Goal: Task Accomplishment & Management: Manage account settings

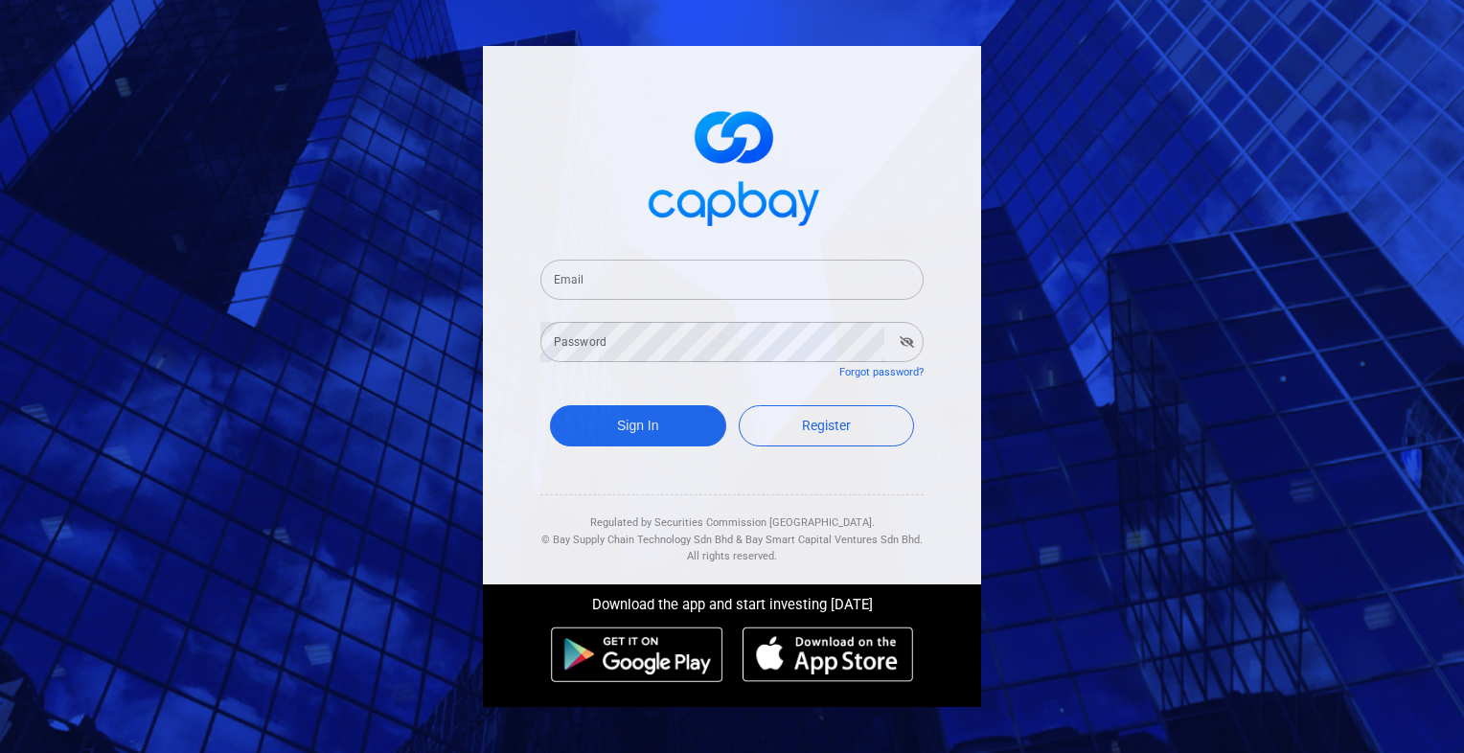
click at [563, 279] on div "Email Email" at bounding box center [731, 278] width 383 height 43
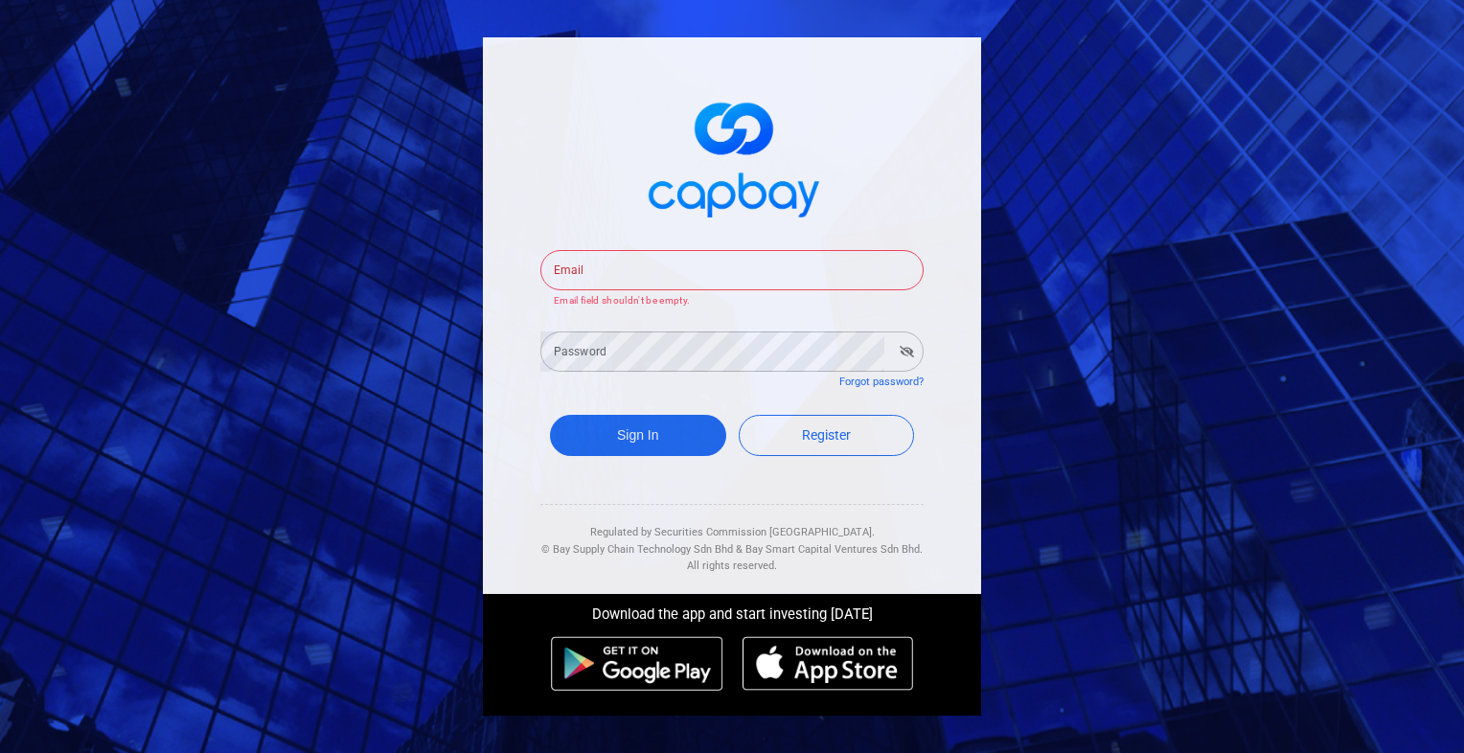
click at [772, 263] on input "Email" at bounding box center [731, 270] width 383 height 40
type input "[EMAIL_ADDRESS][DOMAIN_NAME]"
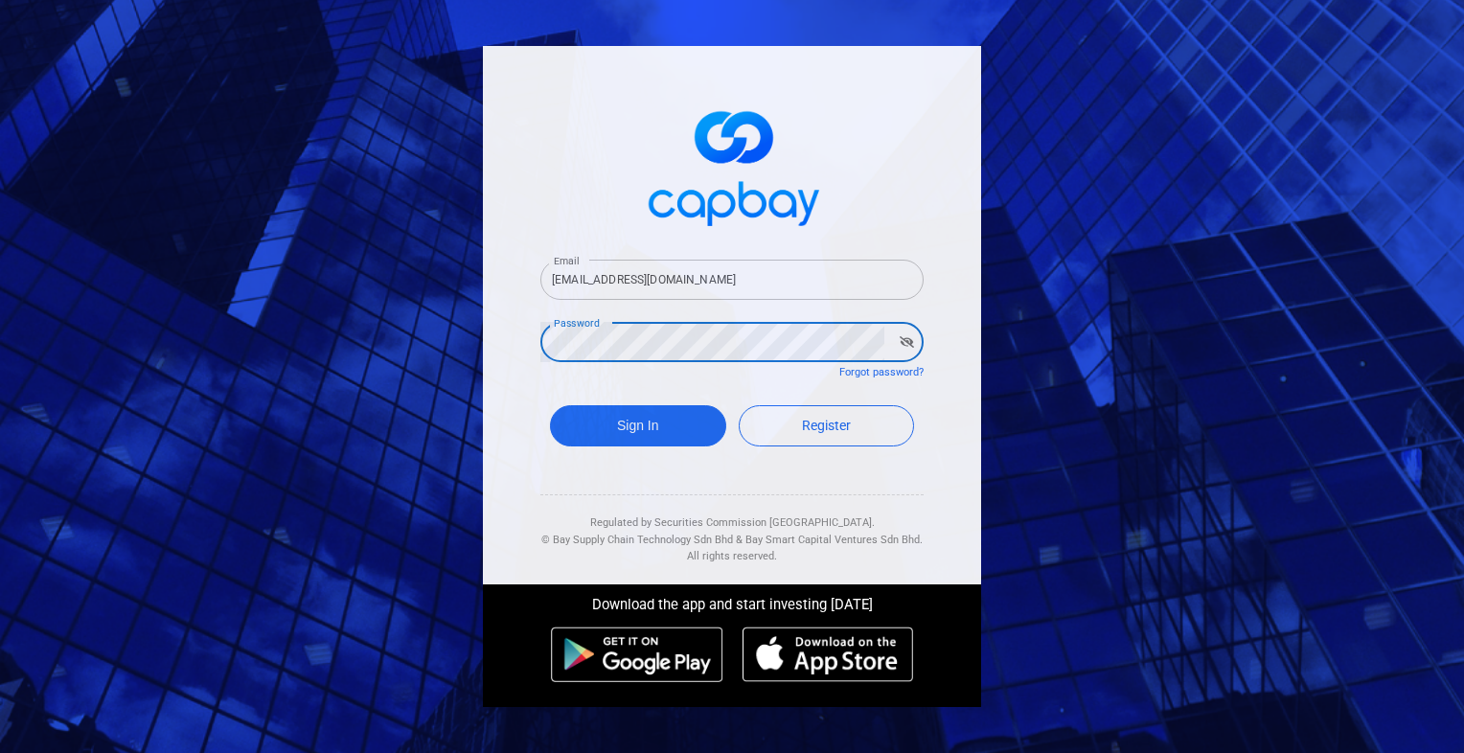
click at [550, 405] on button "Sign In" at bounding box center [638, 425] width 176 height 41
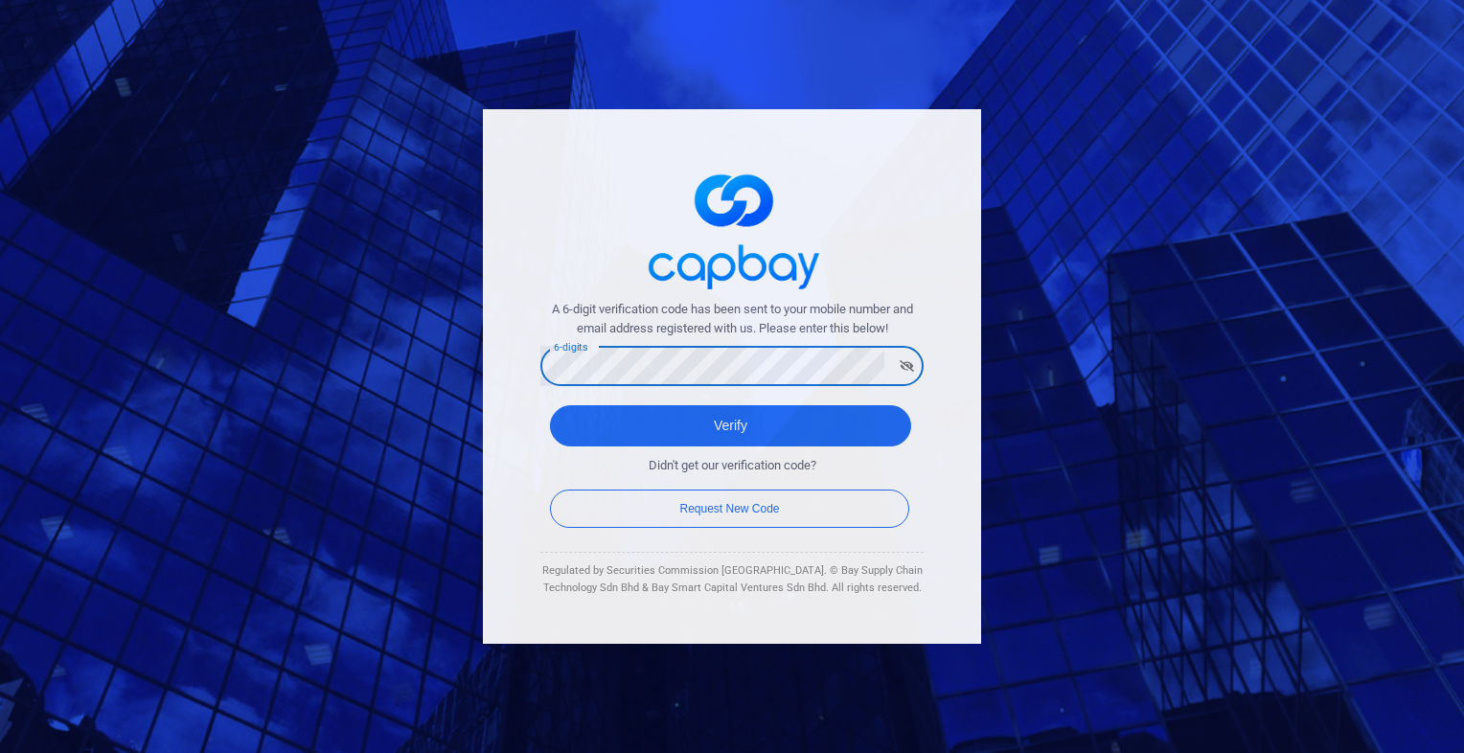
click at [550, 405] on button "Verify" at bounding box center [730, 425] width 361 height 41
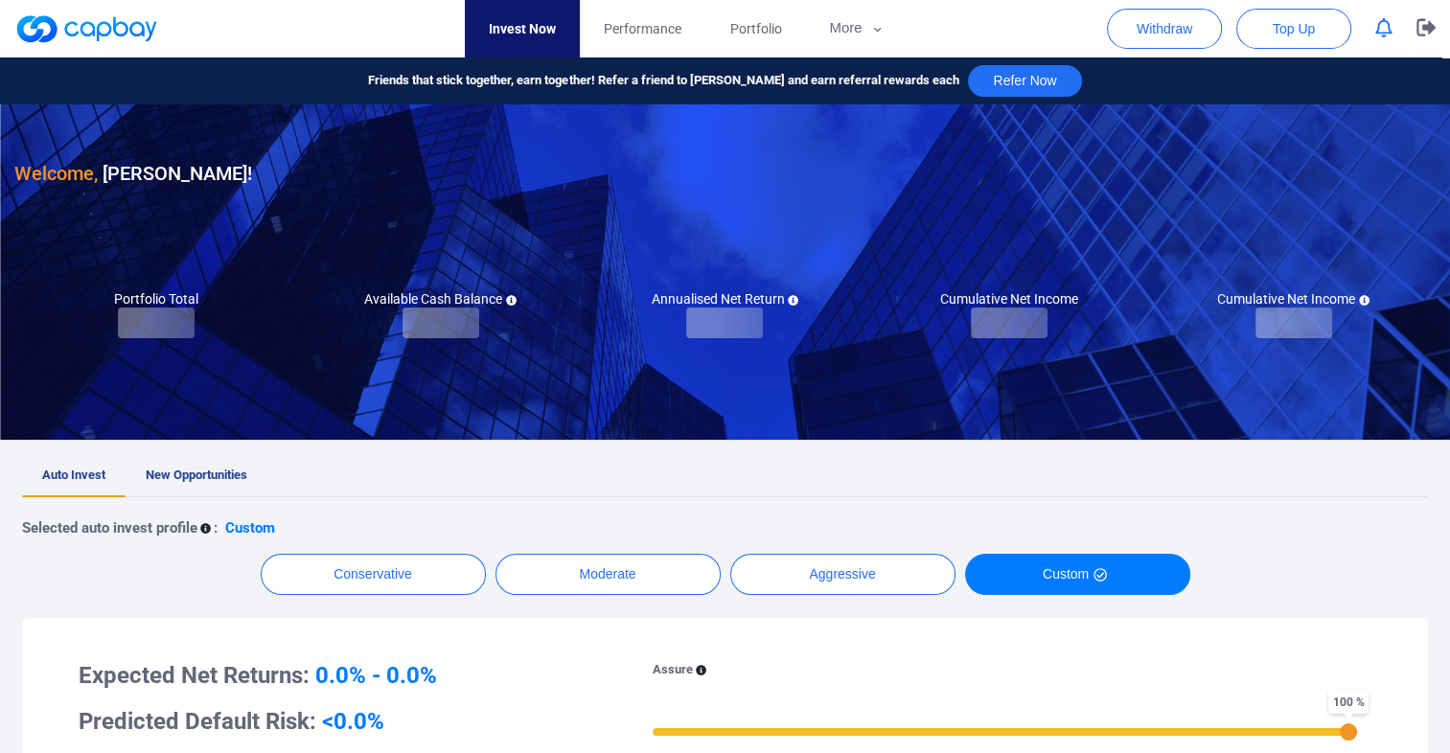
checkbox input "true"
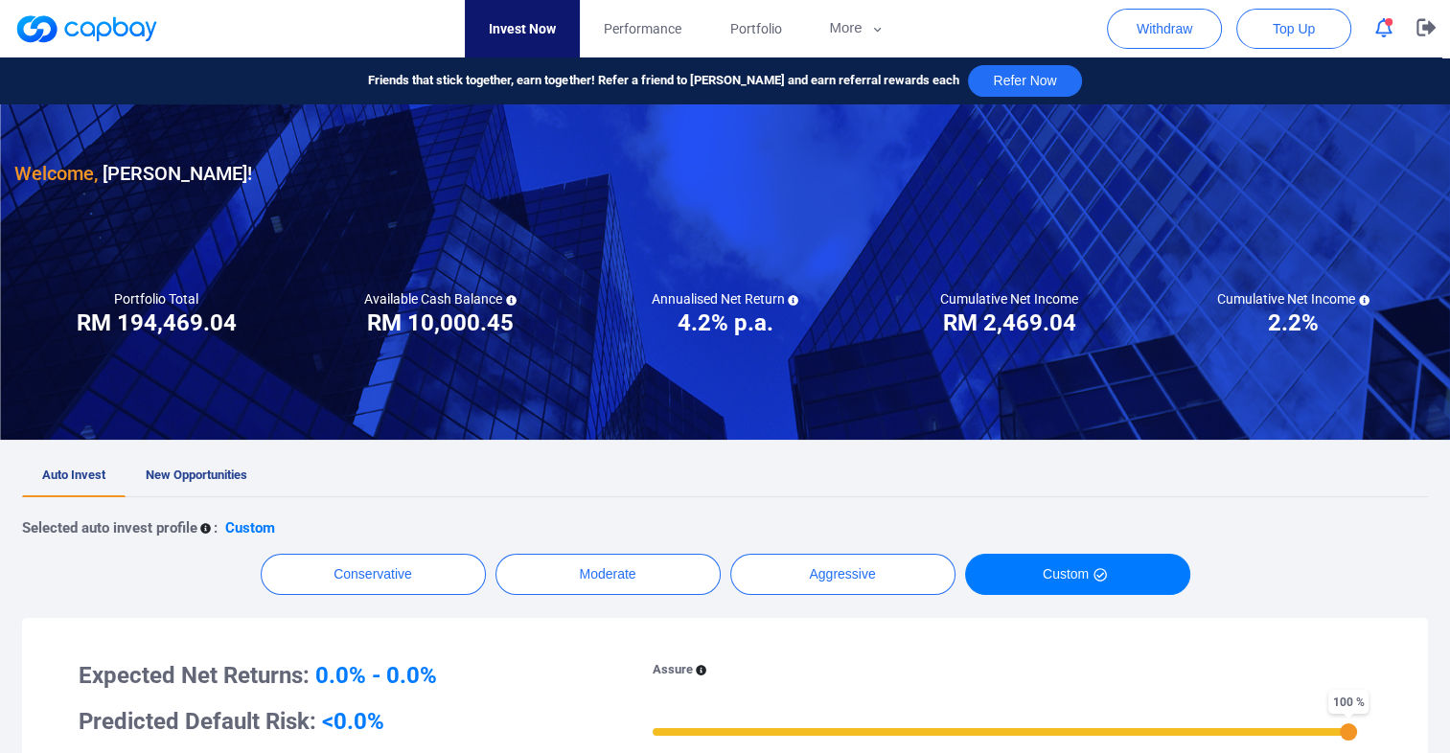
click at [1386, 28] on icon "button" at bounding box center [1383, 28] width 17 height 20
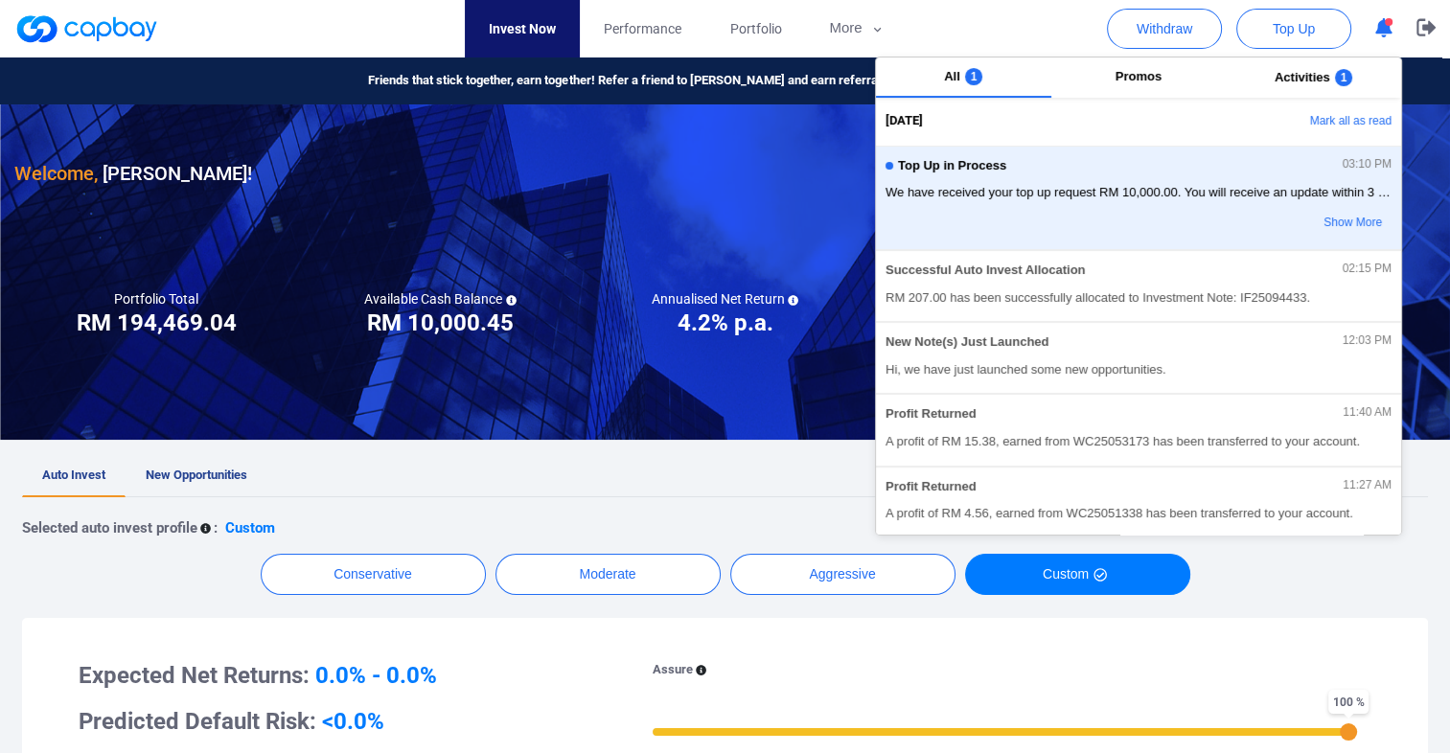
click at [1352, 121] on button "Mark all as read" at bounding box center [1298, 121] width 206 height 33
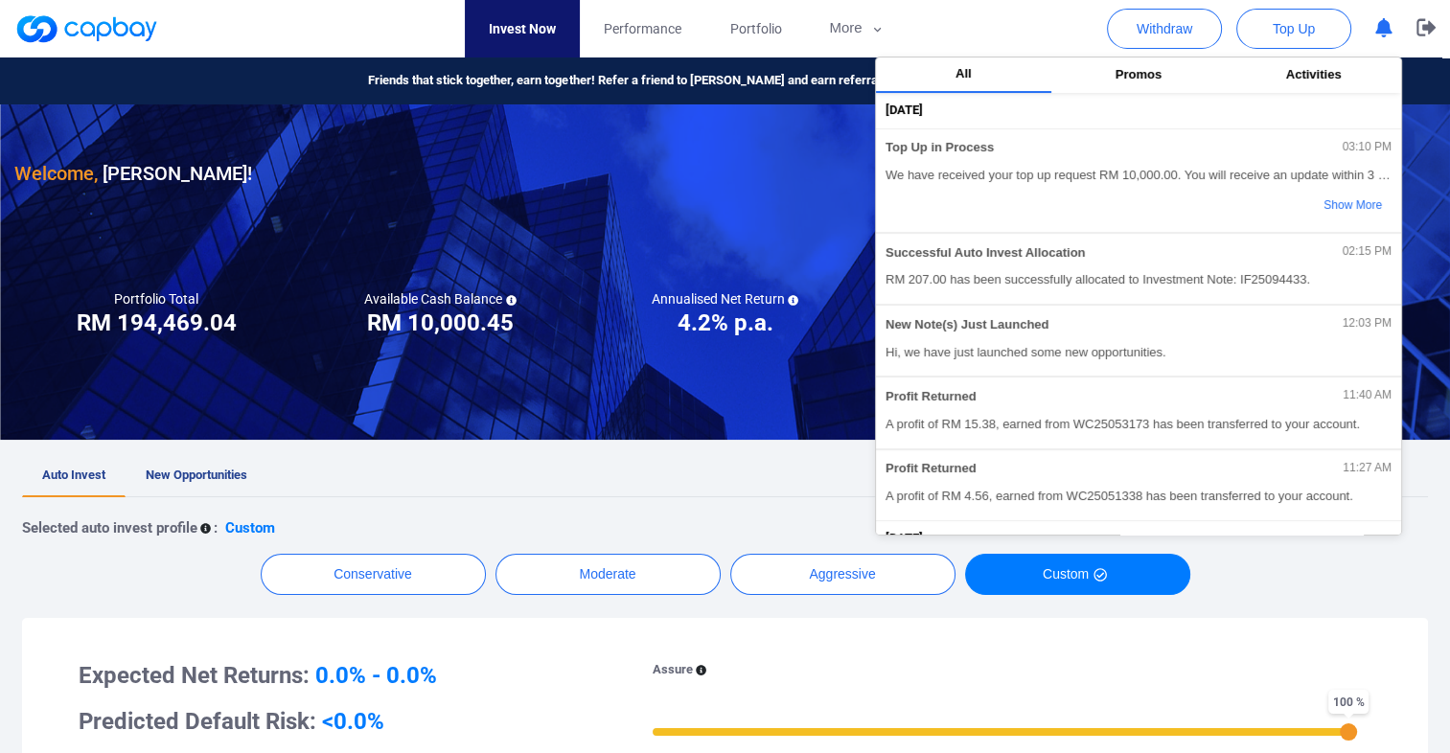
click at [708, 479] on ul "Auto Invest New Opportunities" at bounding box center [725, 476] width 1406 height 42
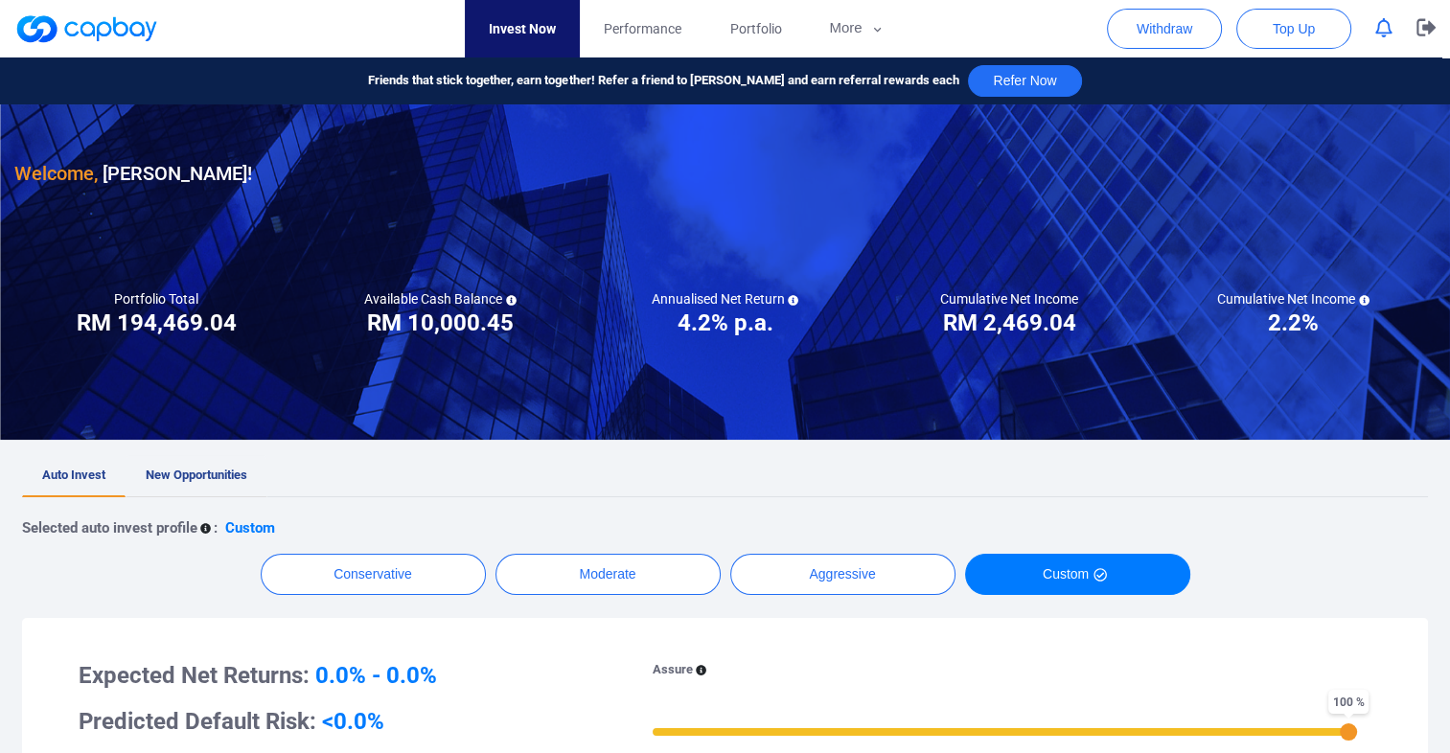
click at [185, 469] on span "New Opportunities" at bounding box center [197, 475] width 102 height 14
